Goal: Participate in discussion: Engage in conversation with other users on a specific topic

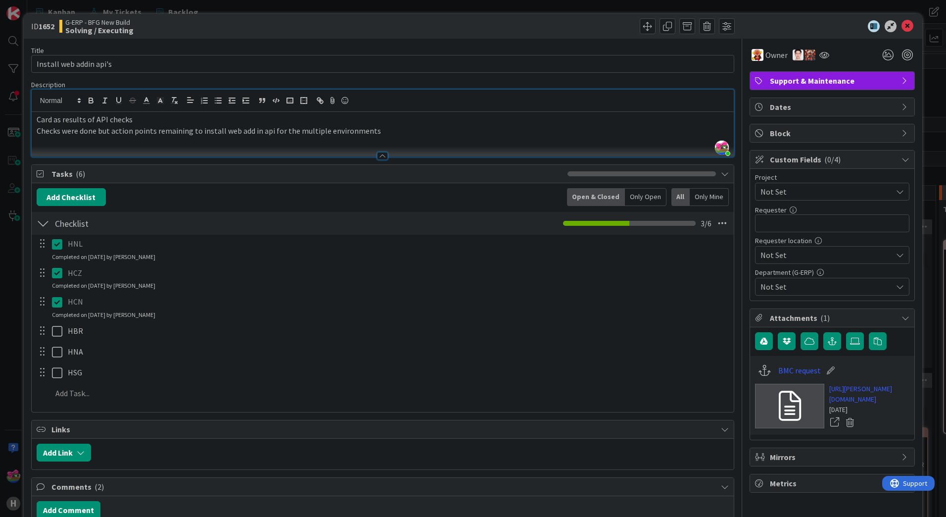
scroll to position [1385, 0]
click at [902, 28] on icon at bounding box center [908, 26] width 12 height 12
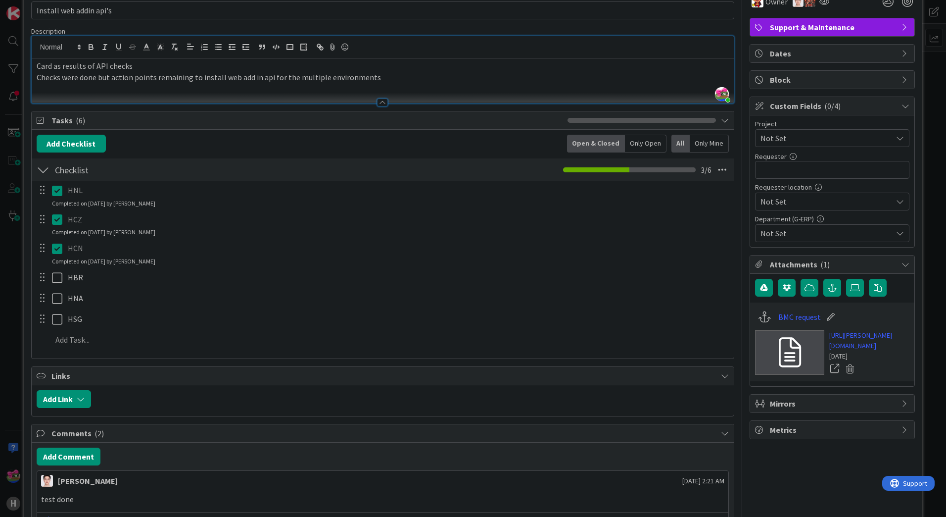
scroll to position [148, 0]
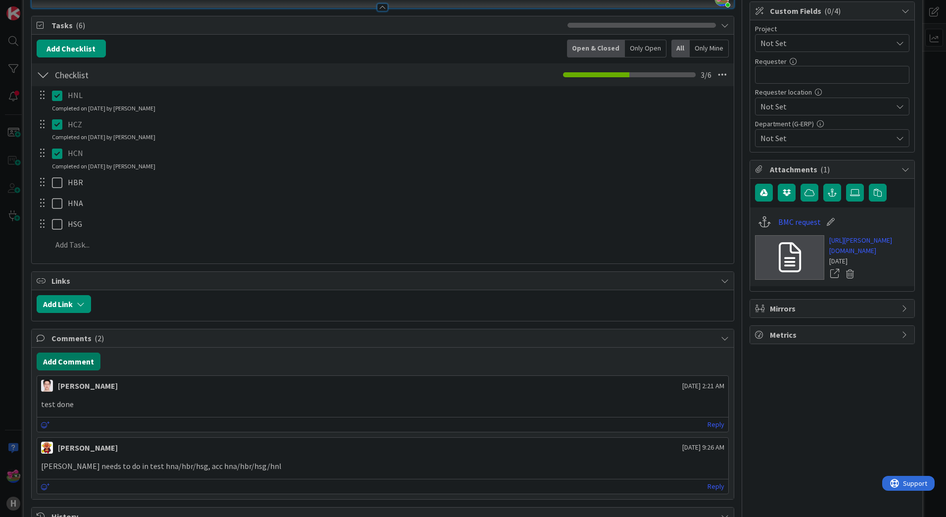
click at [68, 359] on button "Add Comment" at bounding box center [69, 361] width 64 height 18
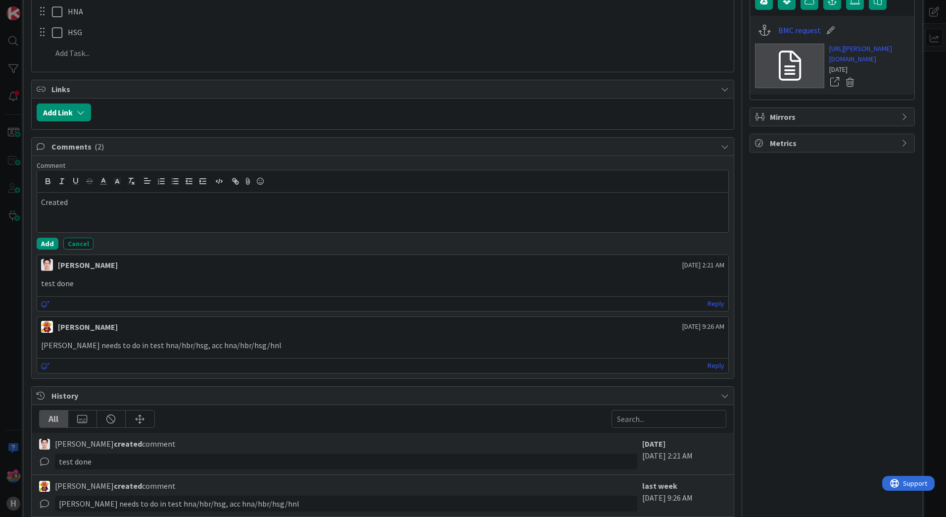
scroll to position [346, 0]
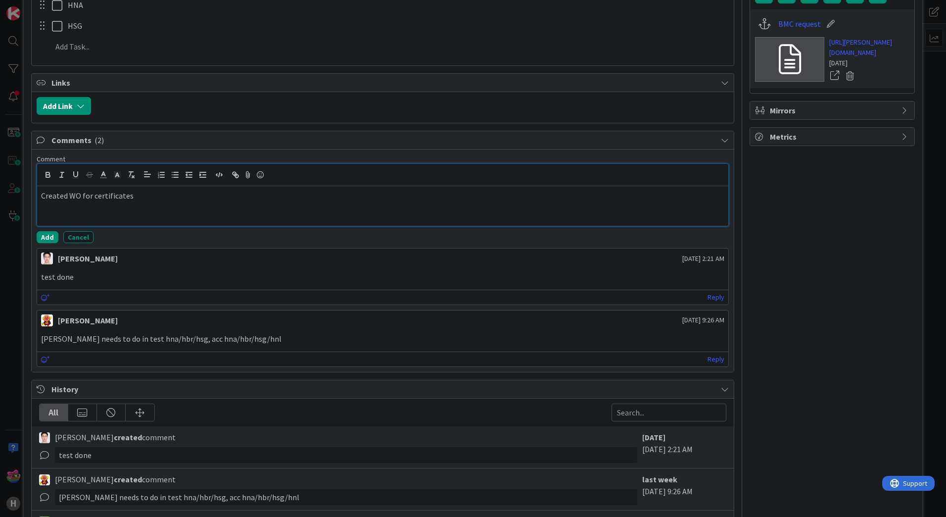
click at [135, 208] on div "Created WO for certificates" at bounding box center [382, 206] width 691 height 40
click at [440, 207] on p "https://huisman-smartit.onbmc.com/smartit/app/#/workorder/IDGHEXFAF704DATB3ZIFT…" at bounding box center [382, 206] width 683 height 11
drag, startPoint x: 431, startPoint y: 207, endPoint x: 22, endPoint y: 212, distance: 408.7
click at [22, 212] on div "ID 1652 G-ERP - BFG New Build Solving / Executing Title 23 / 128 Install web ad…" at bounding box center [473, 258] width 946 height 517
copy p "https://huisman-smartit.onbmc.com/smartit/app/#/workorder/IDGHEXFAF704DATB3ZIFT…"
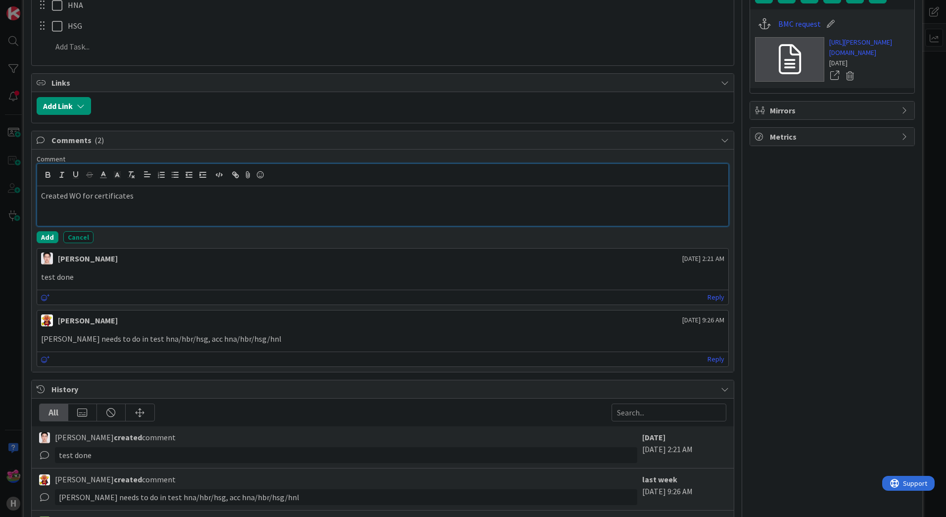
click at [68, 207] on div "Created WO for certificates" at bounding box center [382, 206] width 691 height 40
click at [188, 198] on p "Created WO for certificates" at bounding box center [382, 195] width 683 height 11
click at [41, 239] on button "Add" at bounding box center [48, 237] width 22 height 12
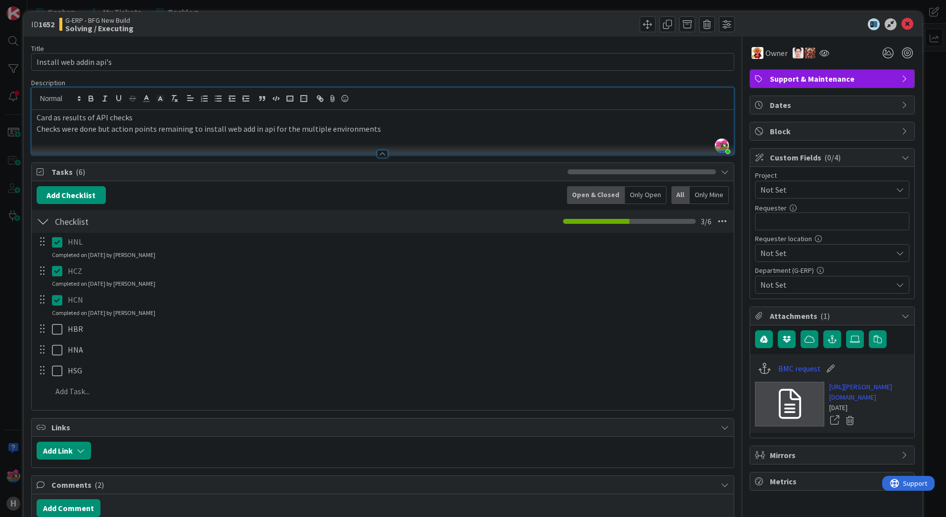
scroll to position [0, 0]
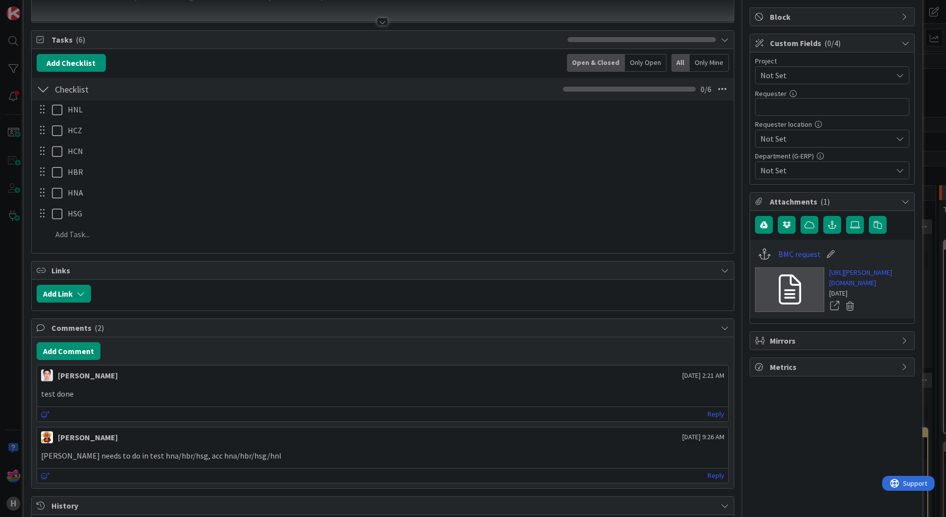
scroll to position [75, 0]
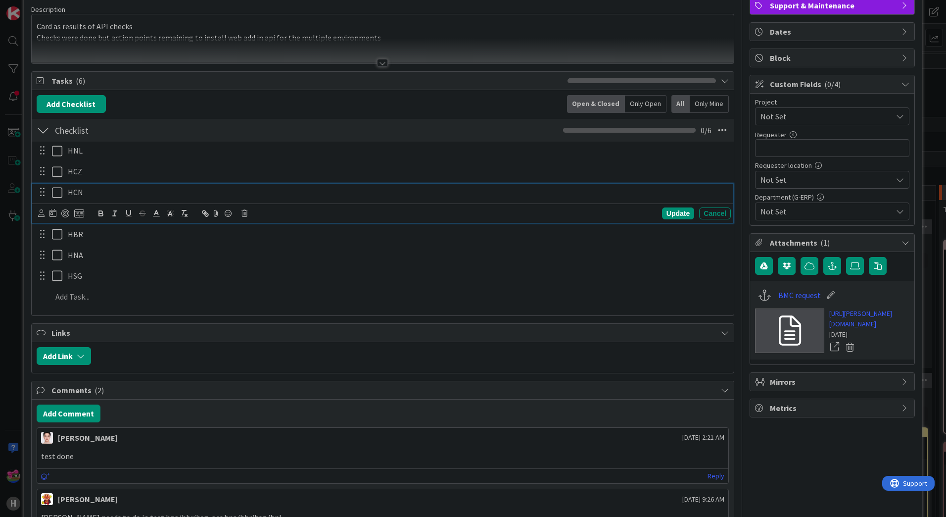
click at [57, 191] on icon at bounding box center [59, 193] width 15 height 12
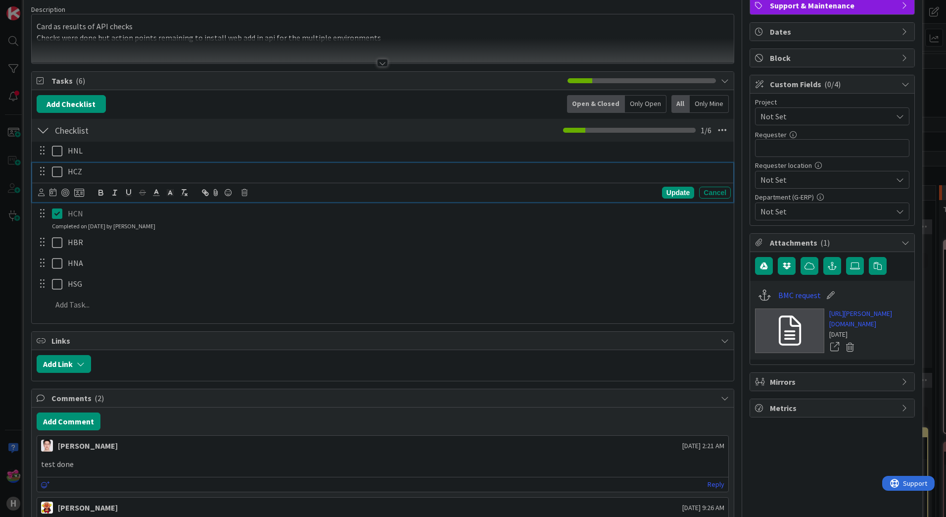
click at [58, 176] on icon at bounding box center [59, 172] width 15 height 12
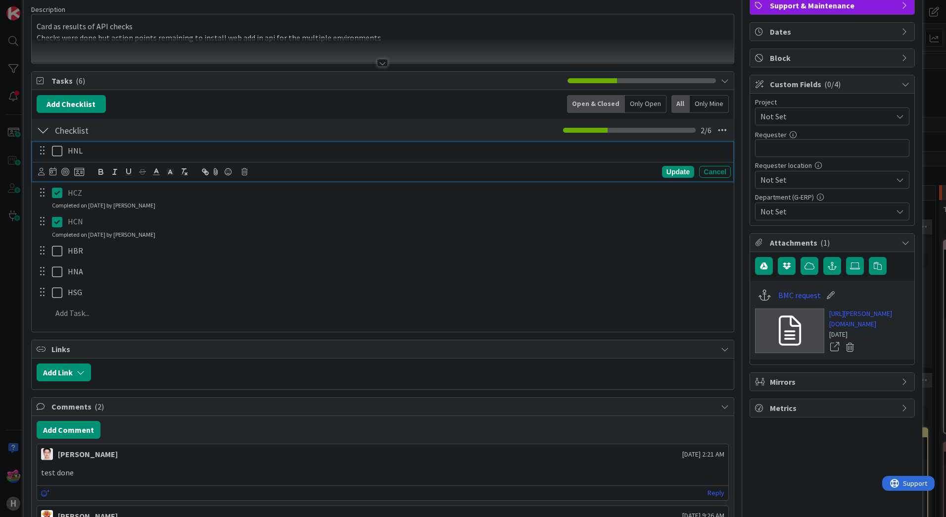
click at [57, 149] on icon at bounding box center [59, 151] width 15 height 12
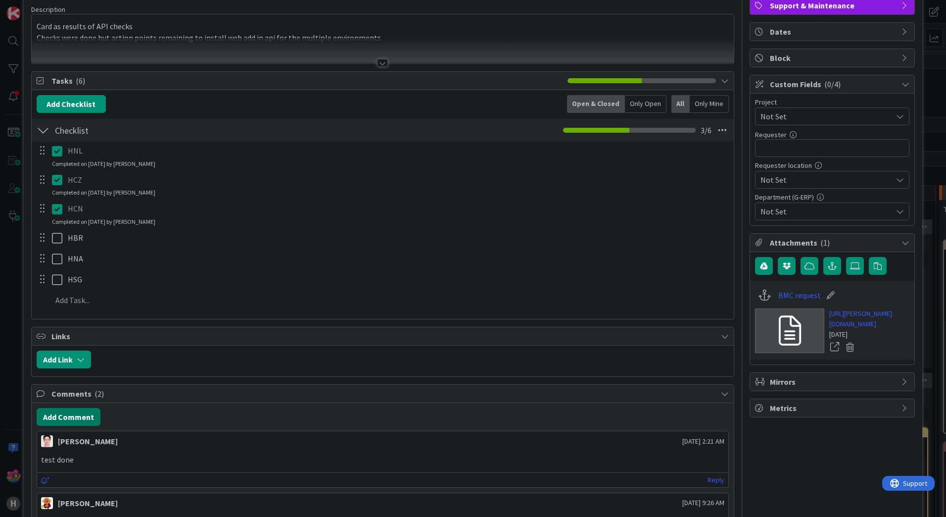
click at [73, 418] on button "Add Comment" at bounding box center [69, 417] width 64 height 18
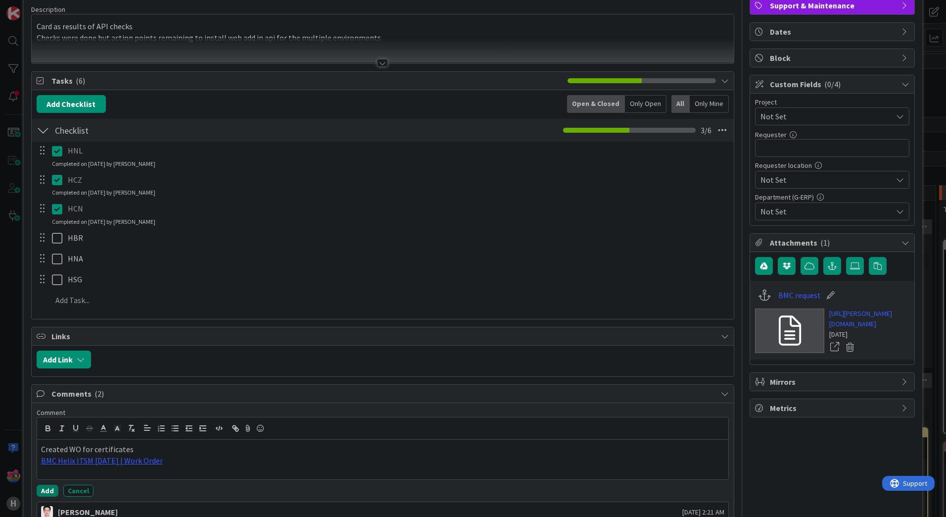
click at [48, 490] on button "Add" at bounding box center [48, 490] width 22 height 12
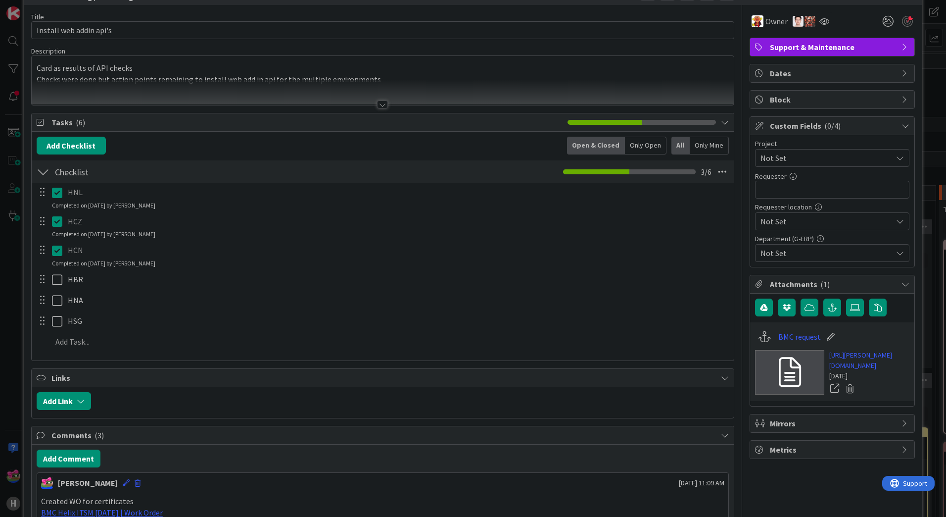
scroll to position [0, 0]
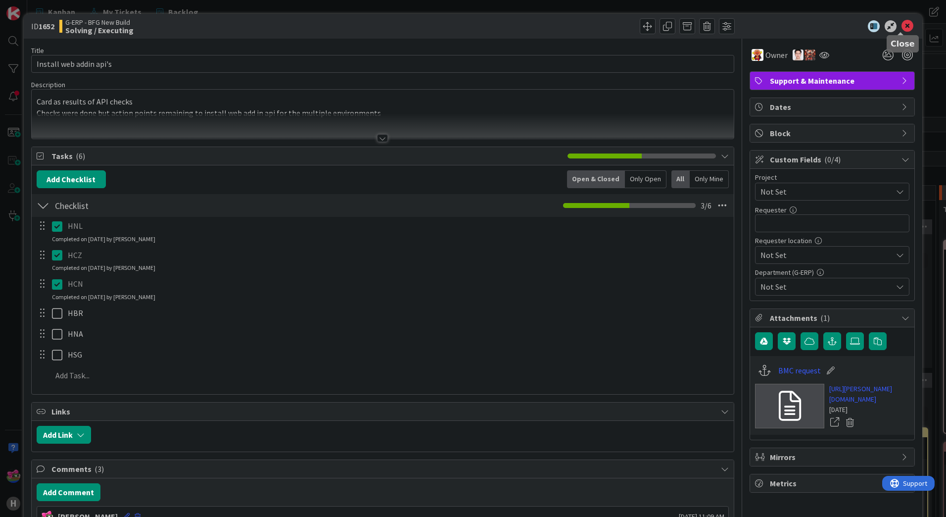
click at [903, 28] on icon at bounding box center [908, 26] width 12 height 12
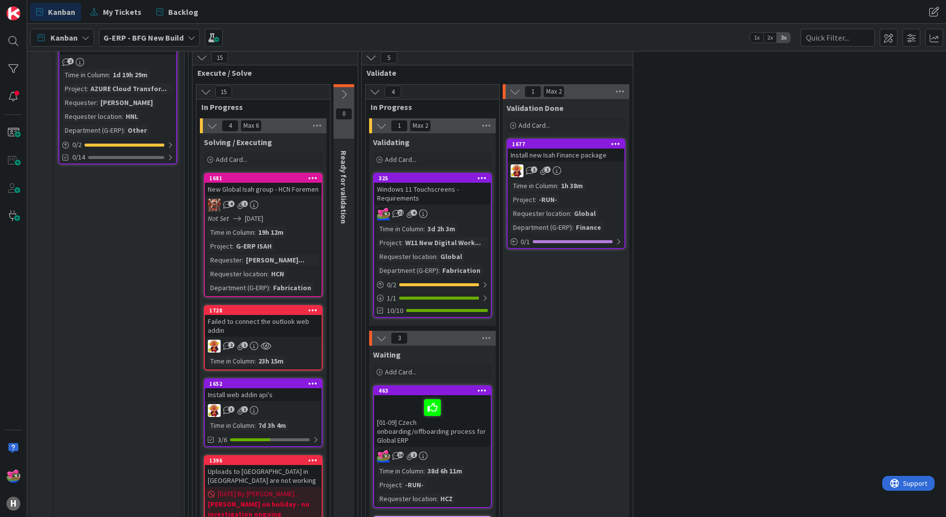
scroll to position [1188, 0]
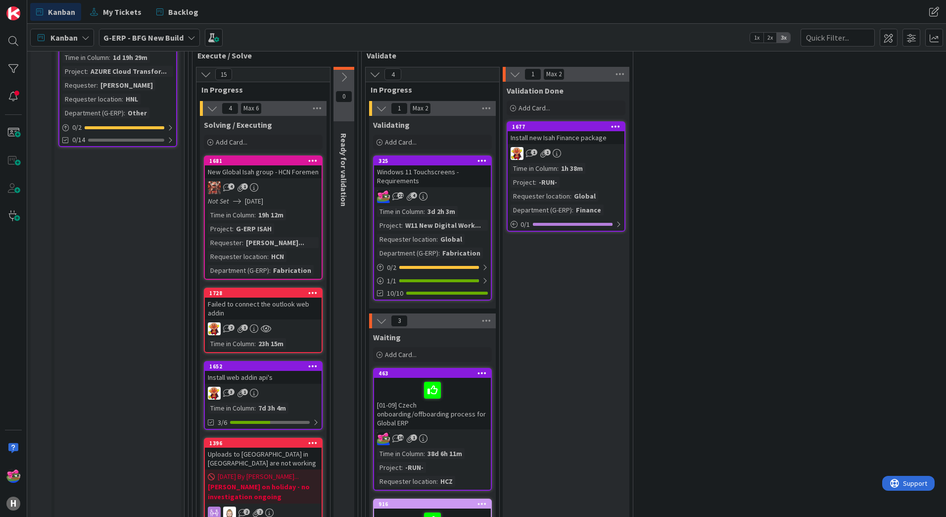
click at [290, 307] on div "Failed to connect the outlook web addin" at bounding box center [263, 308] width 117 height 22
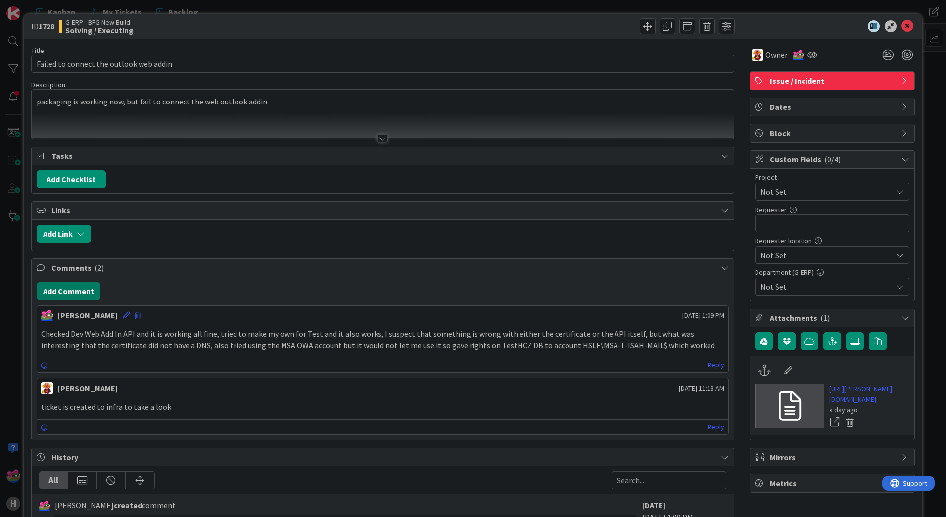
click at [84, 284] on button "Add Comment" at bounding box center [69, 291] width 64 height 18
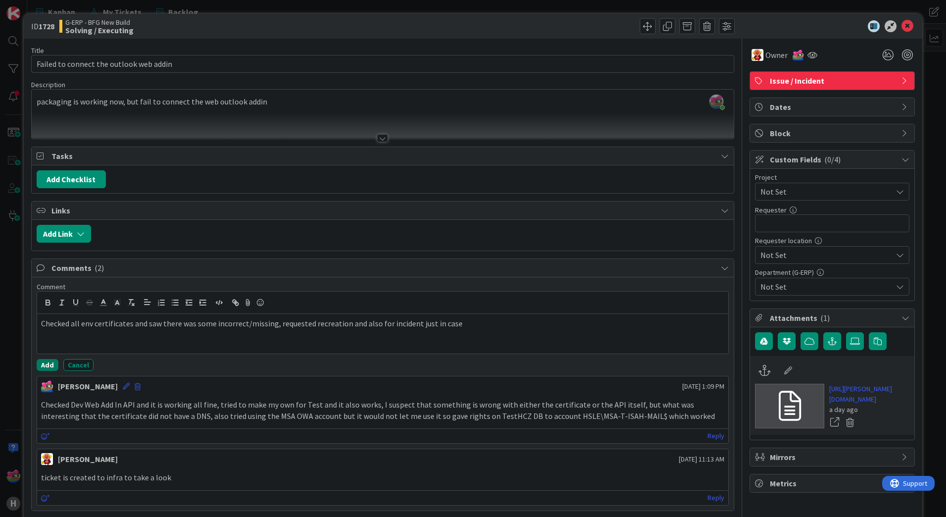
click at [49, 368] on button "Add" at bounding box center [48, 365] width 22 height 12
